Goal: Transaction & Acquisition: Download file/media

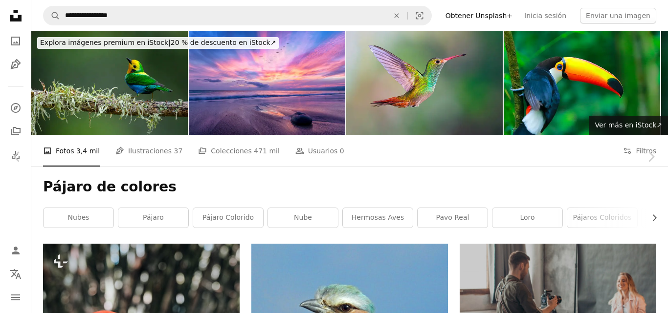
scroll to position [205, 0]
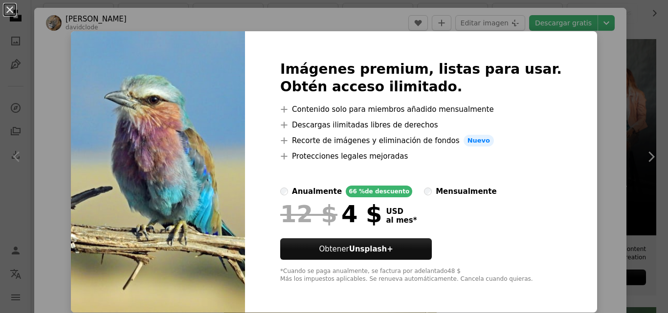
click at [582, 56] on div "An X shape Imágenes premium, listas para usar. Obtén acceso ilimitado. A plus s…" at bounding box center [334, 156] width 668 height 313
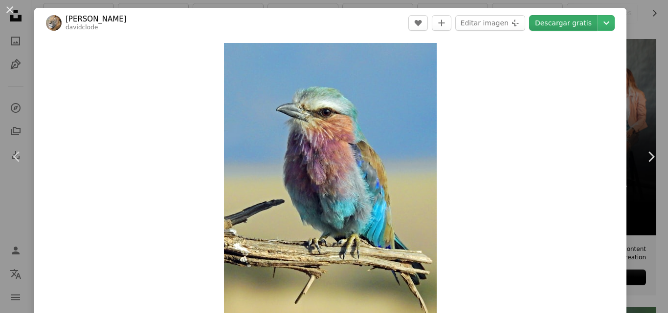
click at [578, 22] on link "Descargar gratis" at bounding box center [563, 23] width 68 height 16
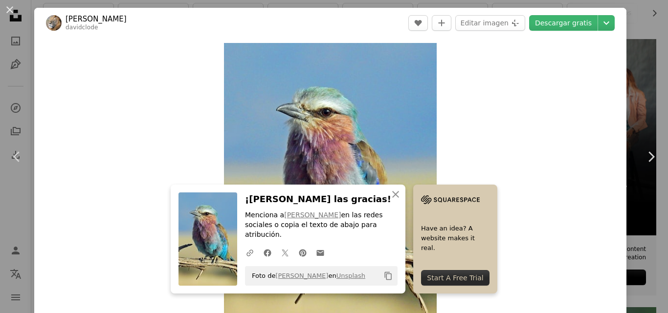
click at [595, 60] on div "Zoom in" at bounding box center [330, 185] width 592 height 294
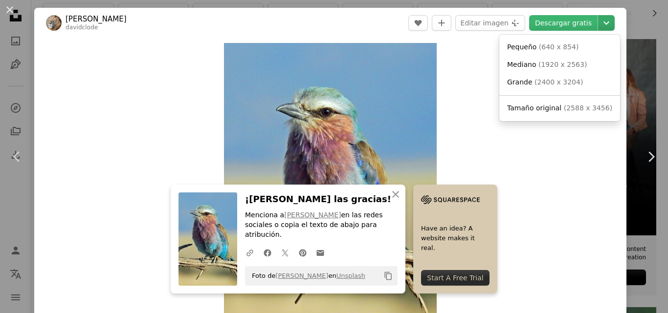
click at [599, 19] on icon "Chevron down" at bounding box center [607, 23] width 16 height 12
click at [559, 61] on span "( 1920 x 2563 )" at bounding box center [562, 65] width 48 height 8
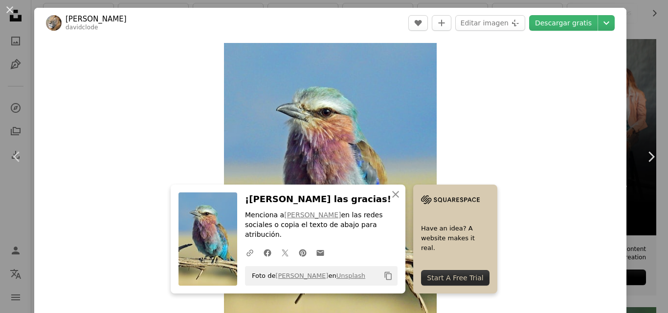
click at [578, 75] on div "Zoom in" at bounding box center [330, 185] width 592 height 294
drag, startPoint x: 555, startPoint y: 102, endPoint x: 560, endPoint y: 122, distance: 20.8
click at [560, 122] on div "Zoom in" at bounding box center [330, 185] width 592 height 294
click at [512, 65] on div "Zoom in" at bounding box center [330, 185] width 592 height 294
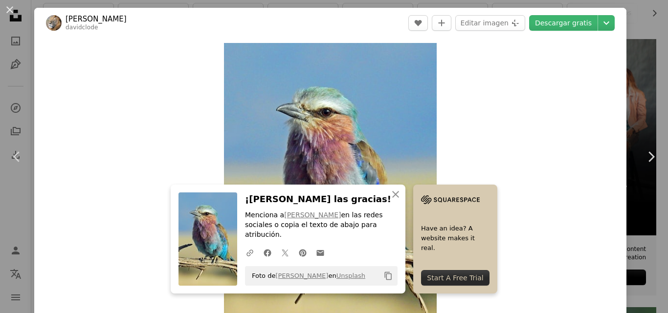
click at [512, 65] on div "Zoom in" at bounding box center [330, 185] width 592 height 294
click at [534, 51] on div "Zoom in" at bounding box center [330, 185] width 592 height 294
click at [575, 99] on div "Zoom in" at bounding box center [330, 185] width 592 height 294
click at [400, 204] on button "An X shape Cerrar" at bounding box center [396, 195] width 20 height 20
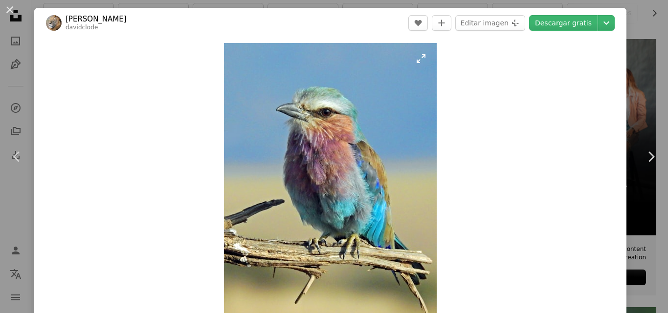
click at [342, 121] on img "Ampliar en esta imagen" at bounding box center [330, 185] width 213 height 284
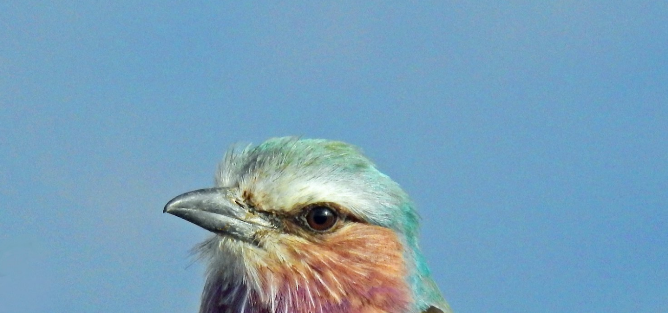
scroll to position [280, 0]
